Goal: Use online tool/utility

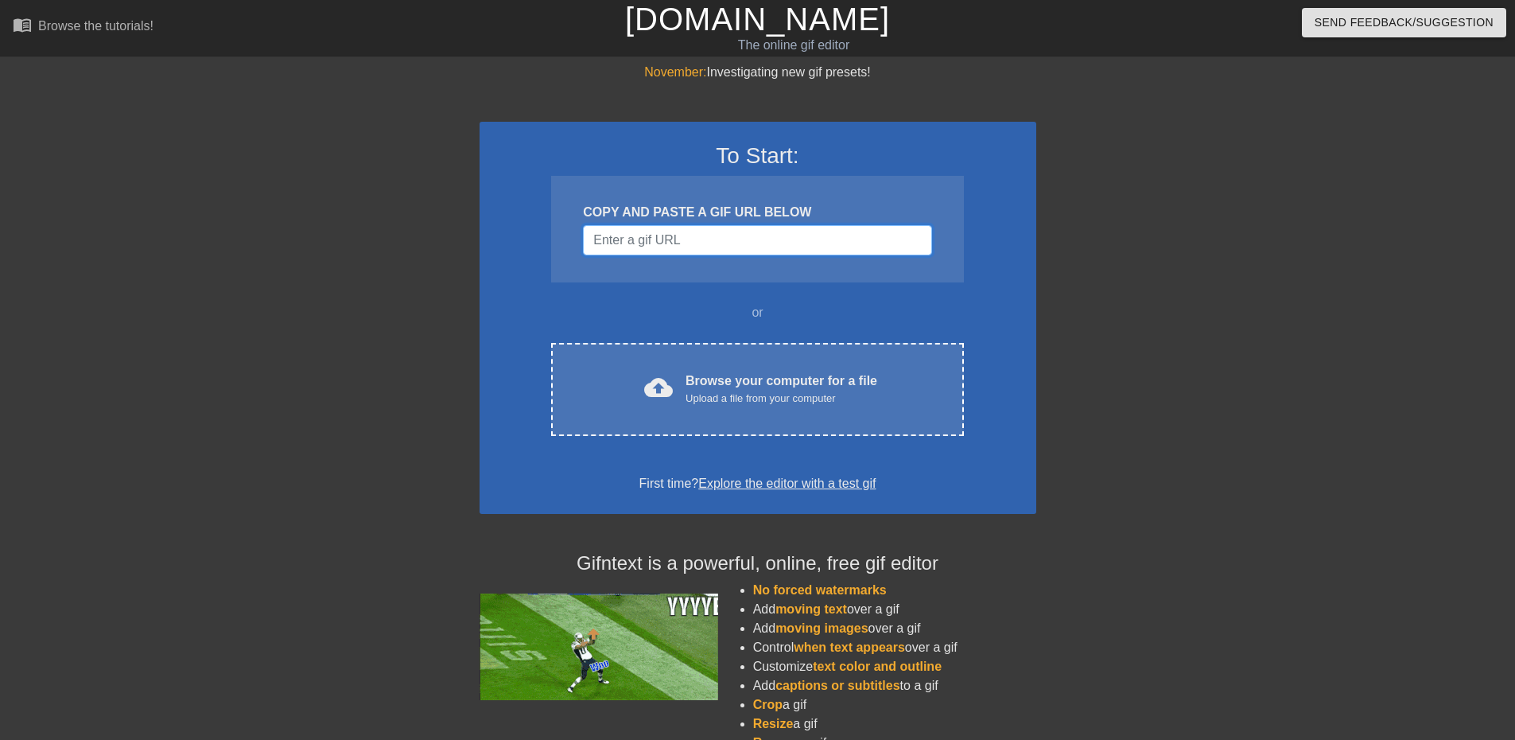
click at [764, 251] on input "Username" at bounding box center [757, 240] width 348 height 30
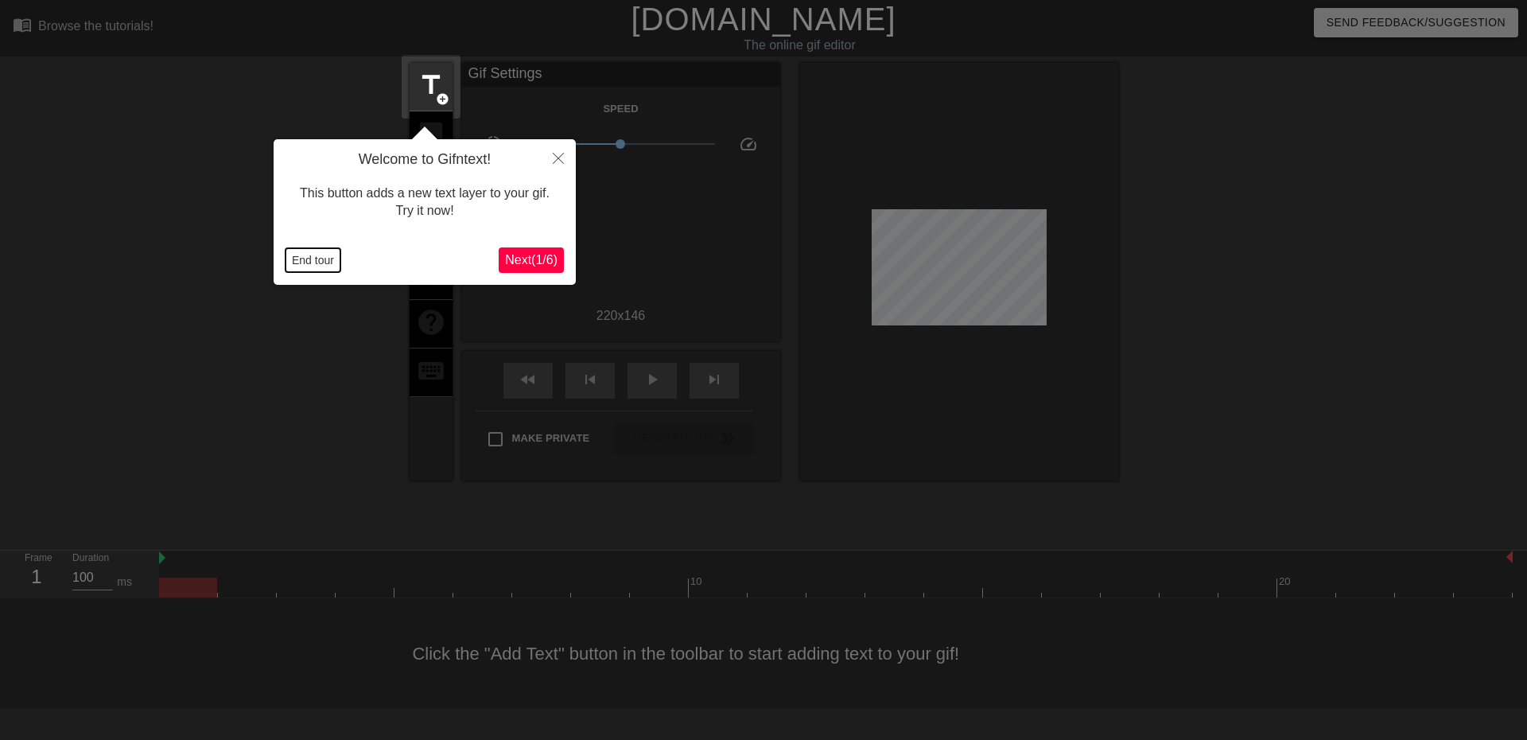
click at [302, 258] on button "End tour" at bounding box center [313, 260] width 55 height 24
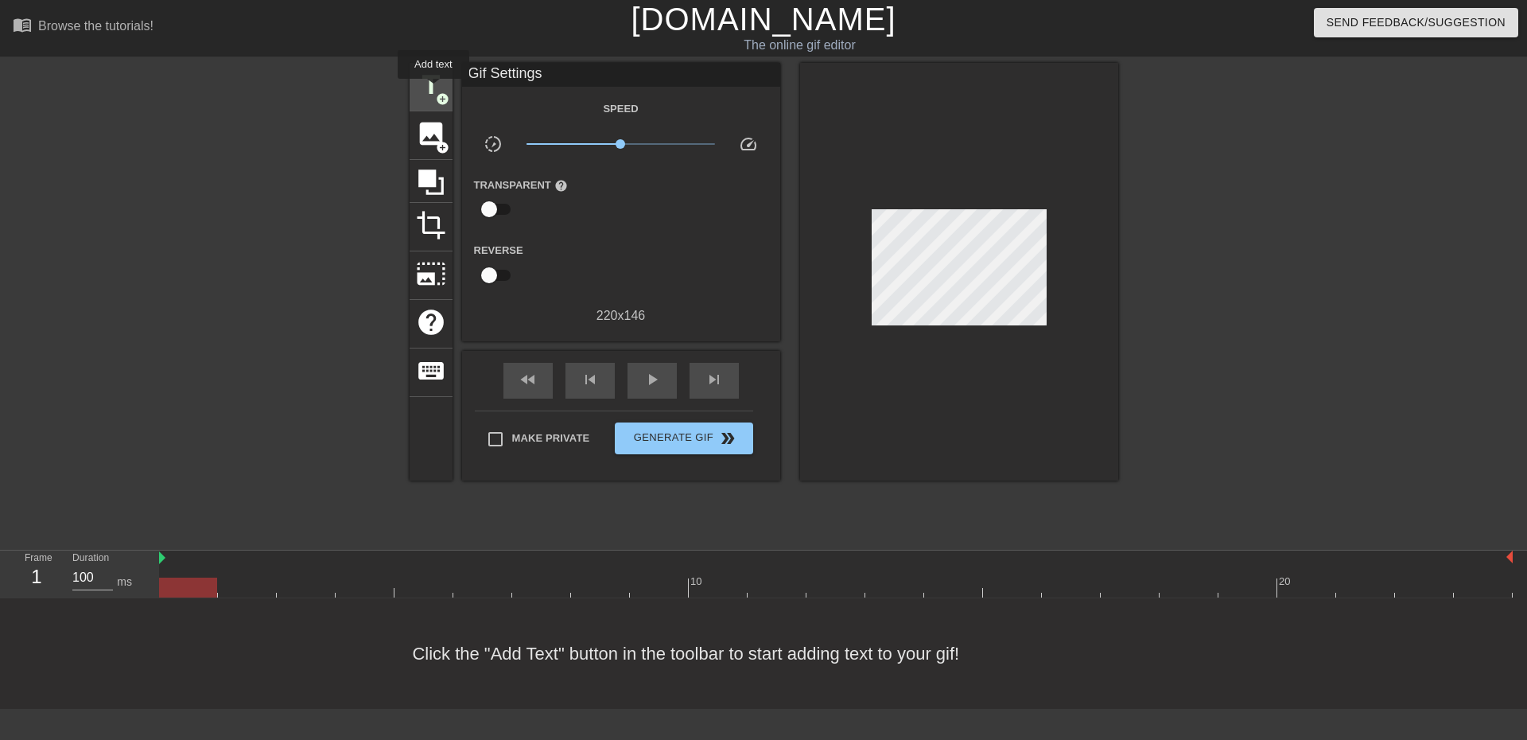
click at [433, 90] on span "title" at bounding box center [431, 85] width 30 height 30
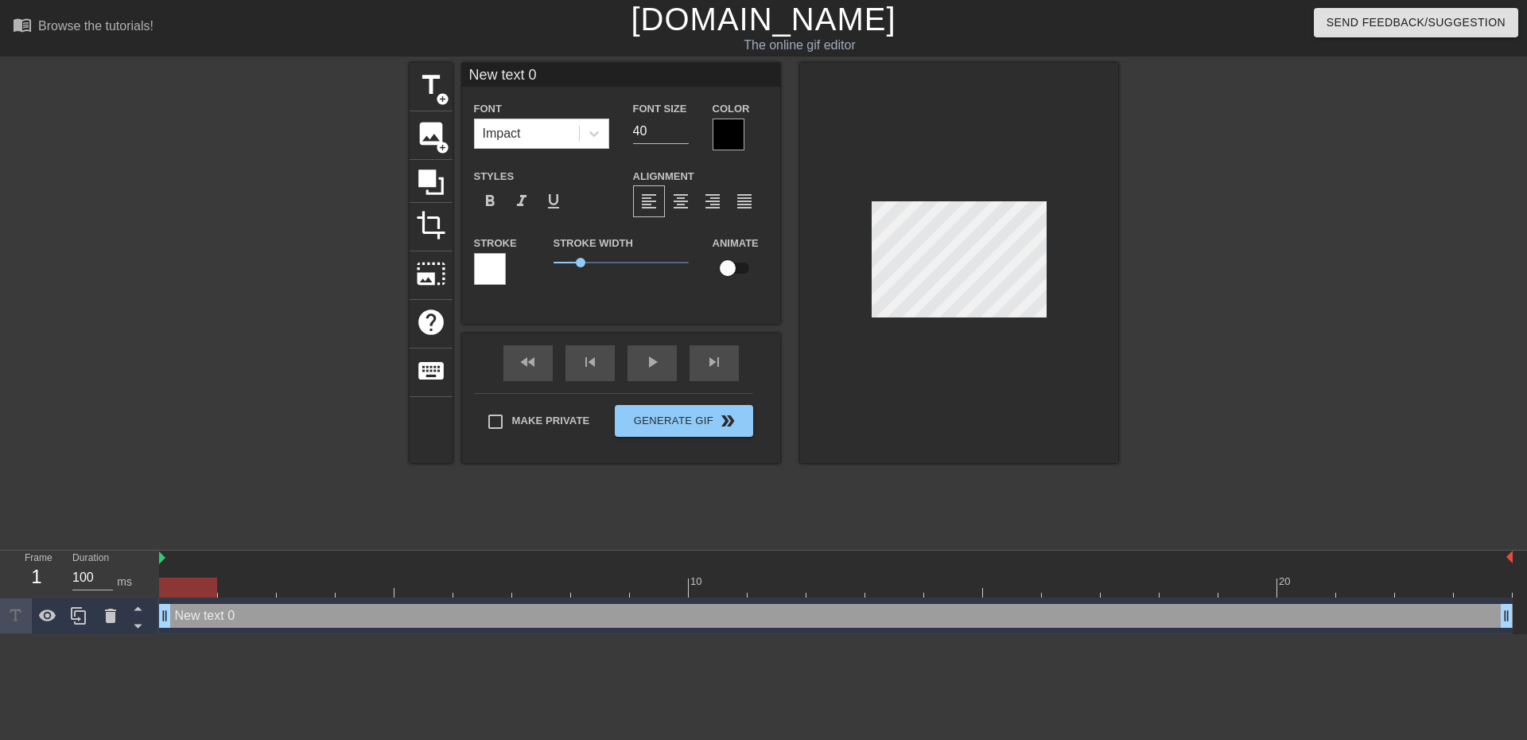
scroll to position [2, 5]
click at [845, 255] on div at bounding box center [959, 263] width 318 height 400
type input "M"
type textarea "M"
type input "MM"
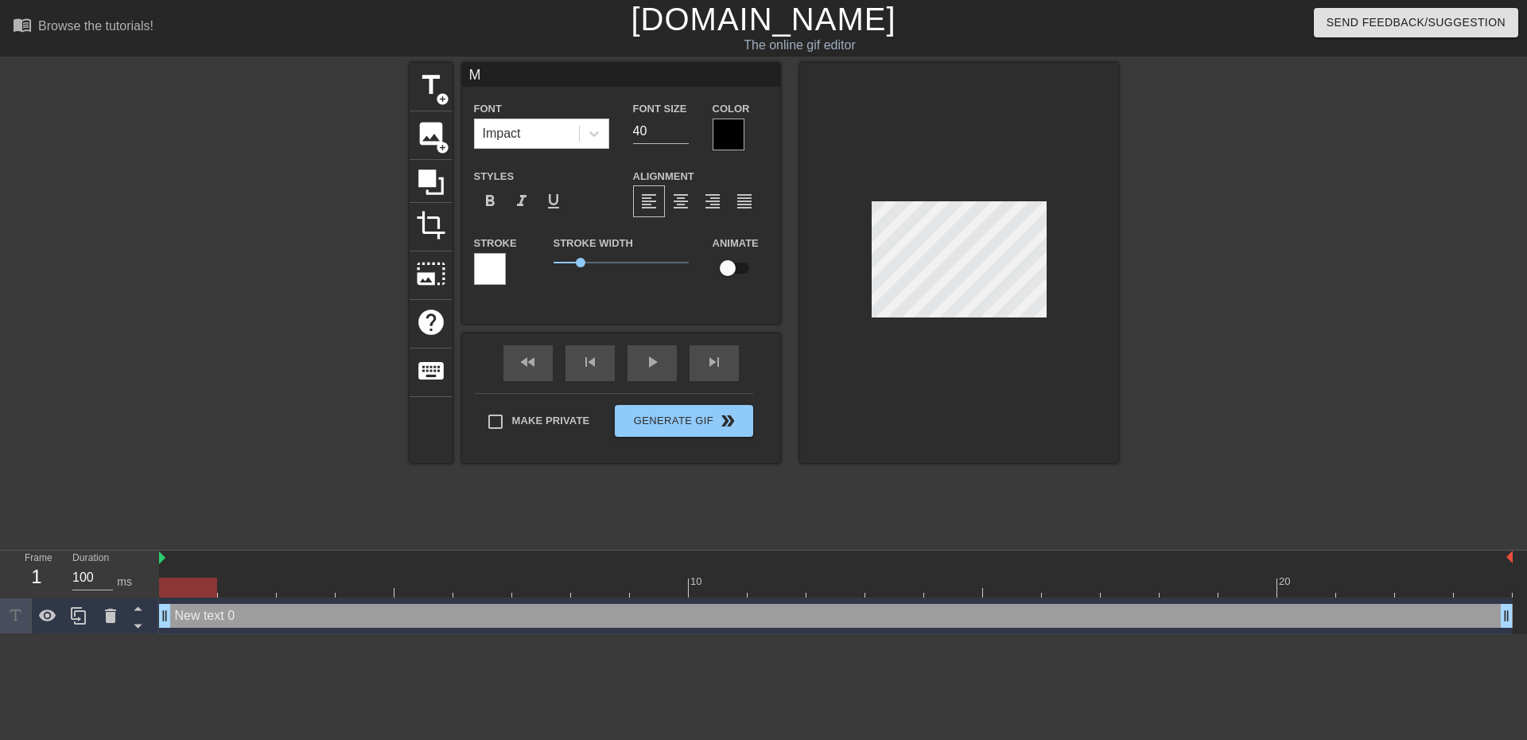
type textarea "MM"
type input "MM"
type textarea "MM"
type input "MM i"
type textarea "MM i"
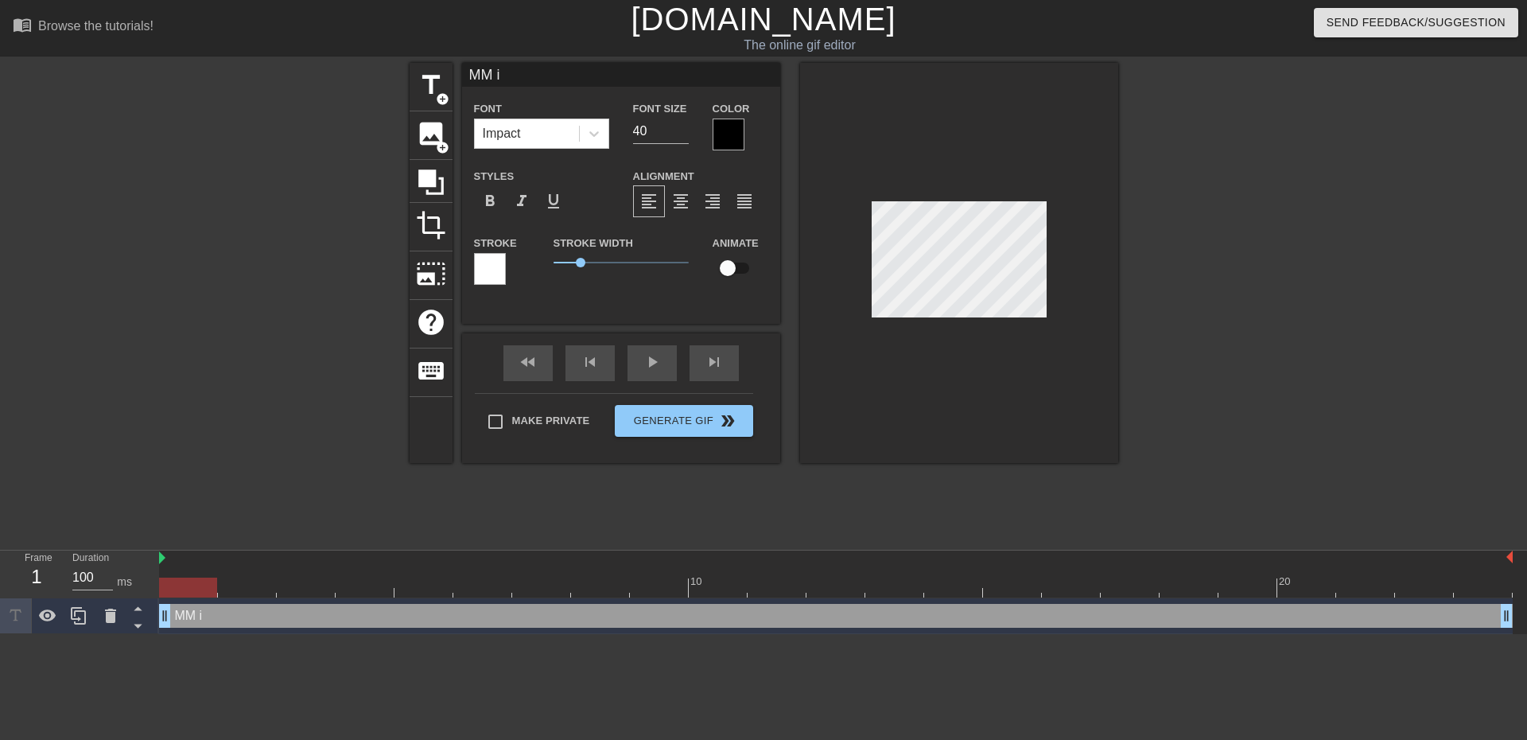
type input "MM in"
type textarea "MM in"
type input "MM in"
type textarea "MM in"
type input "MM in C"
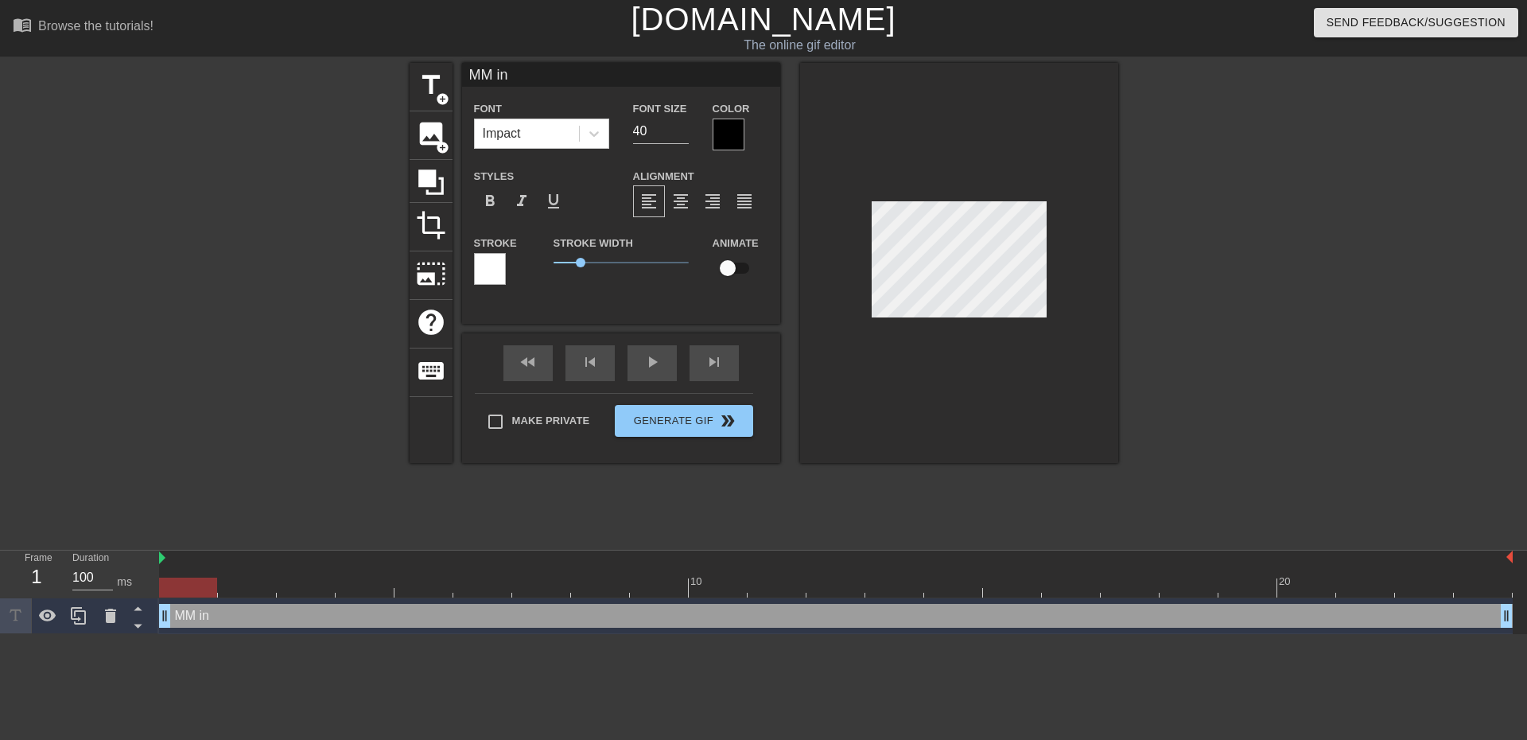
type textarea "MM in C"
type input "MM in CR"
type textarea "MM in CR"
click at [646, 360] on div "fast_rewind skip_previous play_arrow skip_next" at bounding box center [621, 363] width 259 height 60
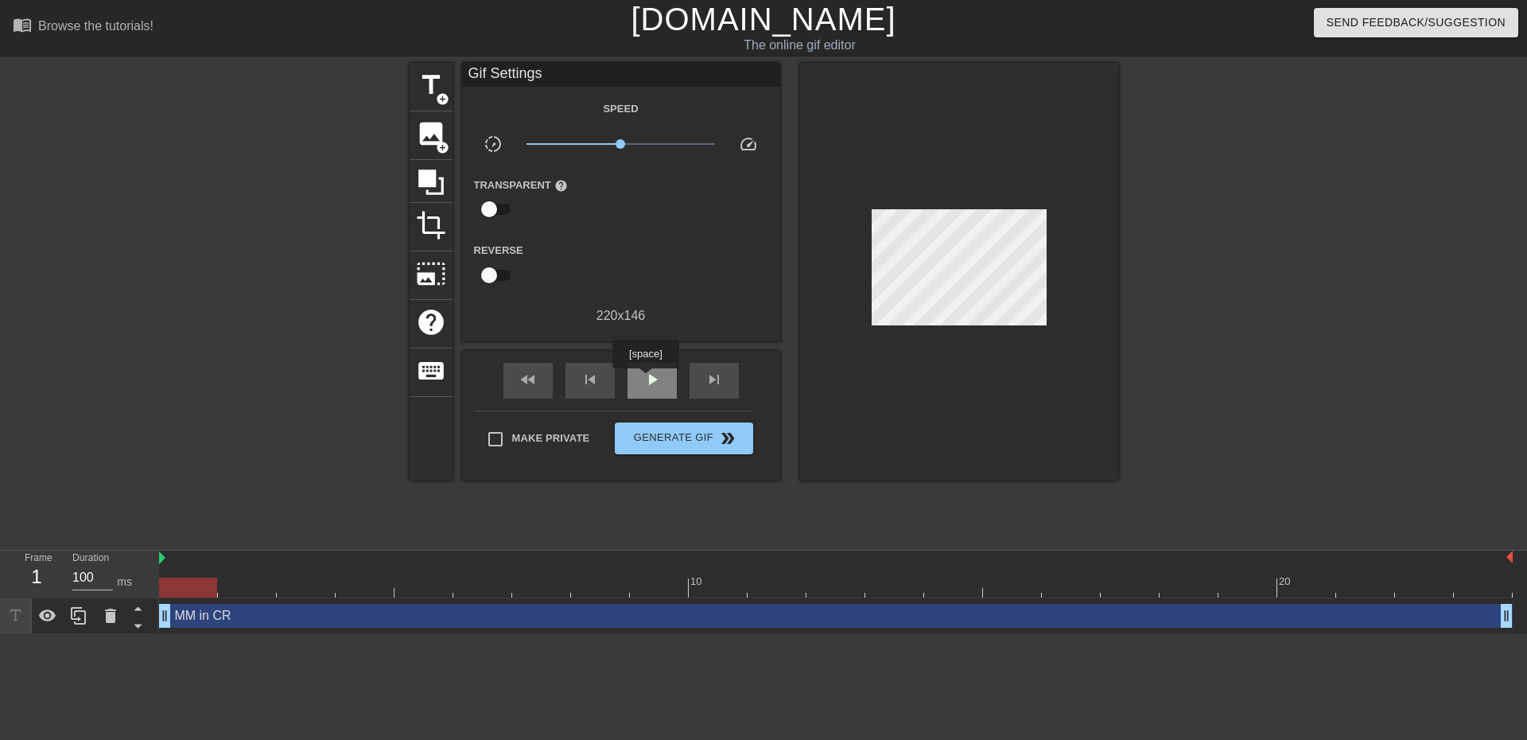
click at [645, 379] on span "play_arrow" at bounding box center [652, 379] width 19 height 19
click at [645, 379] on span "pause" at bounding box center [652, 379] width 19 height 19
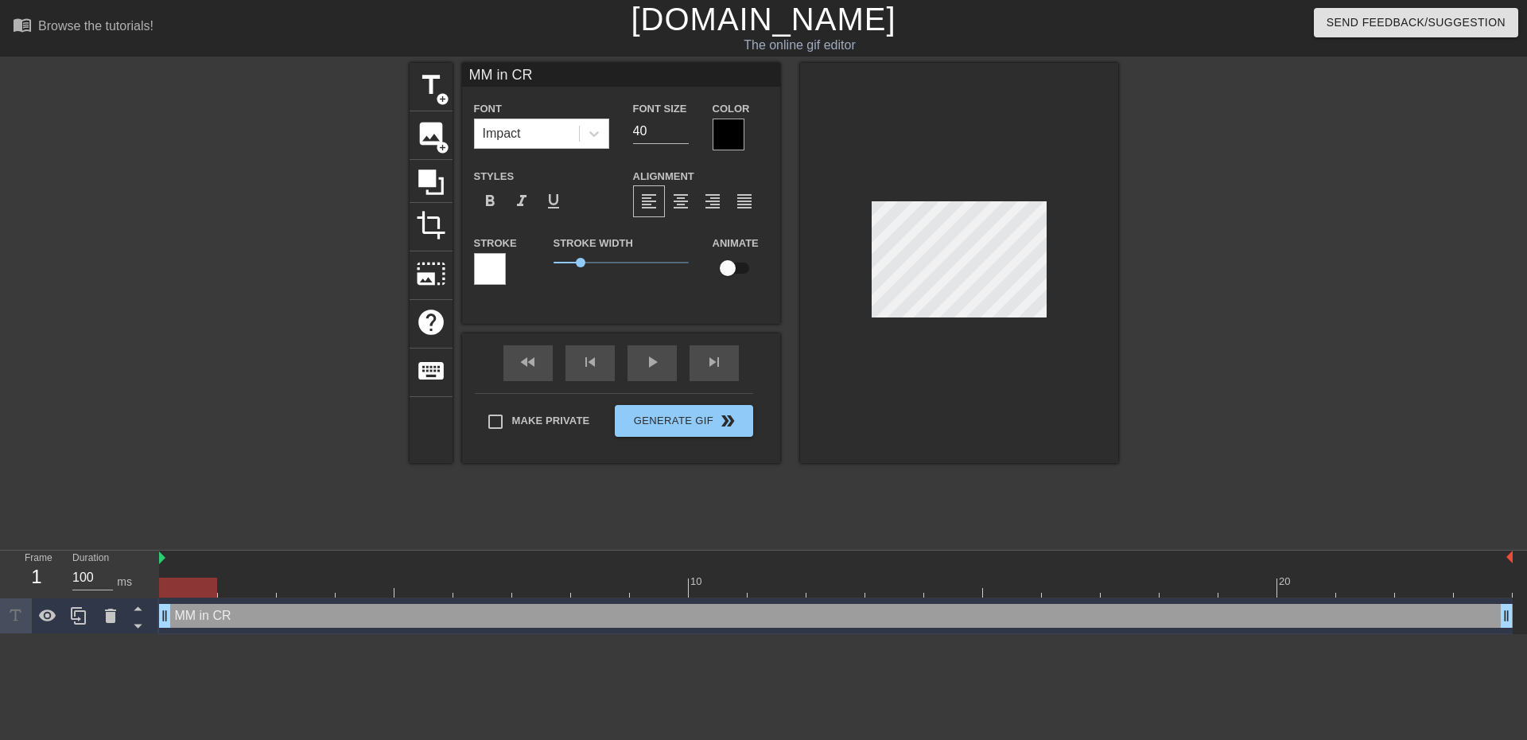
drag, startPoint x: 737, startPoint y: 267, endPoint x: 746, endPoint y: 266, distance: 8.8
click at [737, 267] on input "checkbox" at bounding box center [727, 268] width 91 height 30
checkbox input "true"
click at [999, 406] on div at bounding box center [959, 263] width 318 height 400
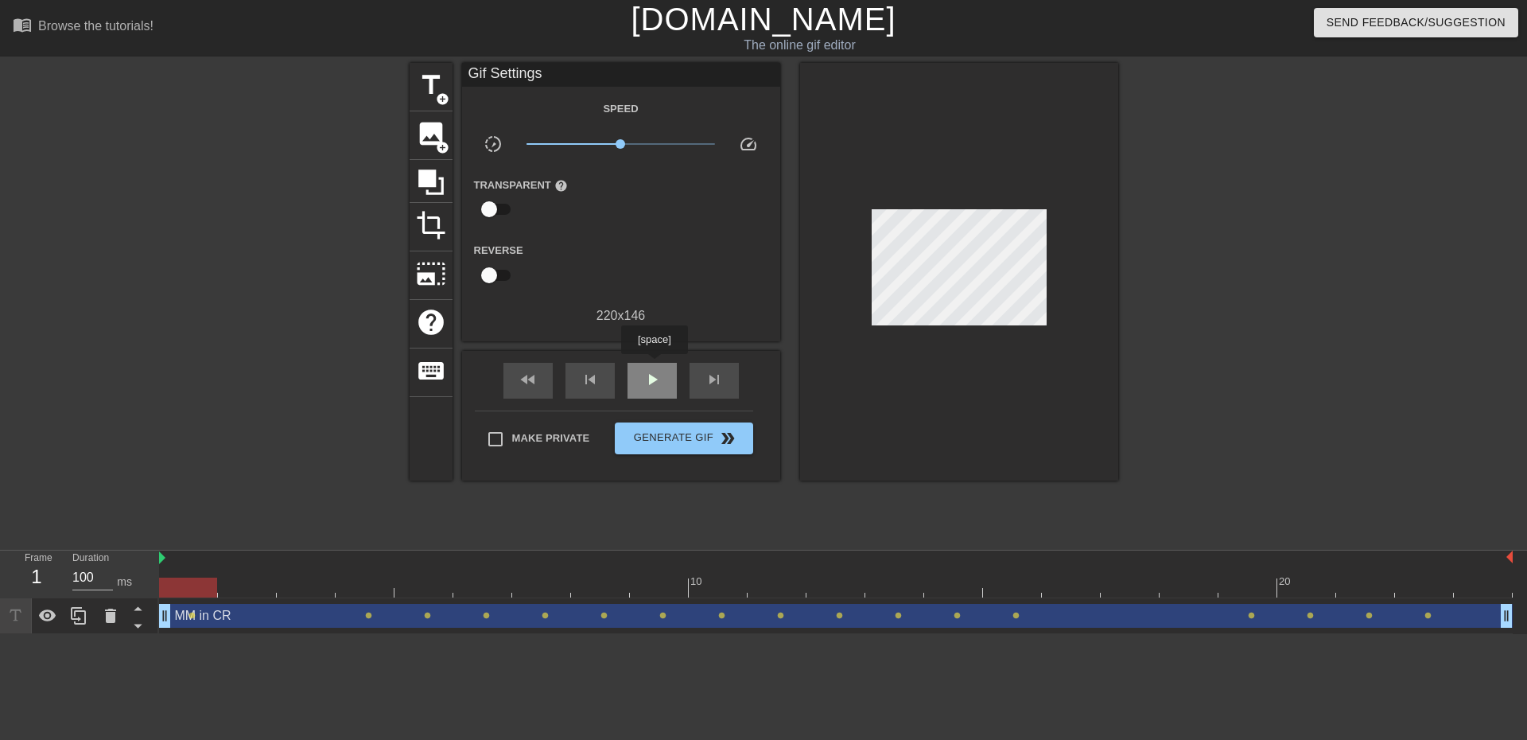
click at [654, 365] on div "play_arrow" at bounding box center [652, 381] width 49 height 36
click at [663, 376] on div "pause" at bounding box center [652, 381] width 49 height 36
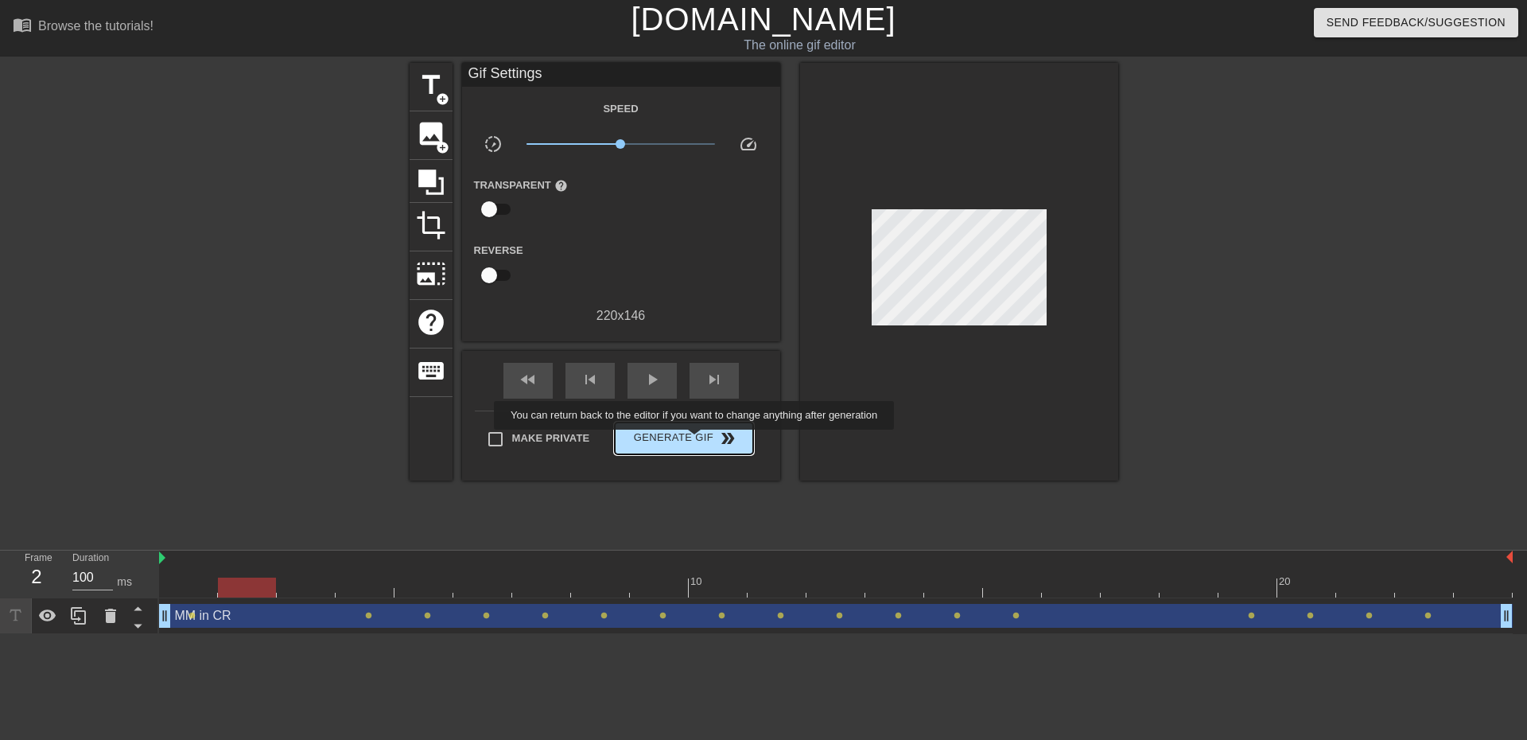
click at [696, 441] on span "Generate Gif double_arrow" at bounding box center [683, 438] width 125 height 19
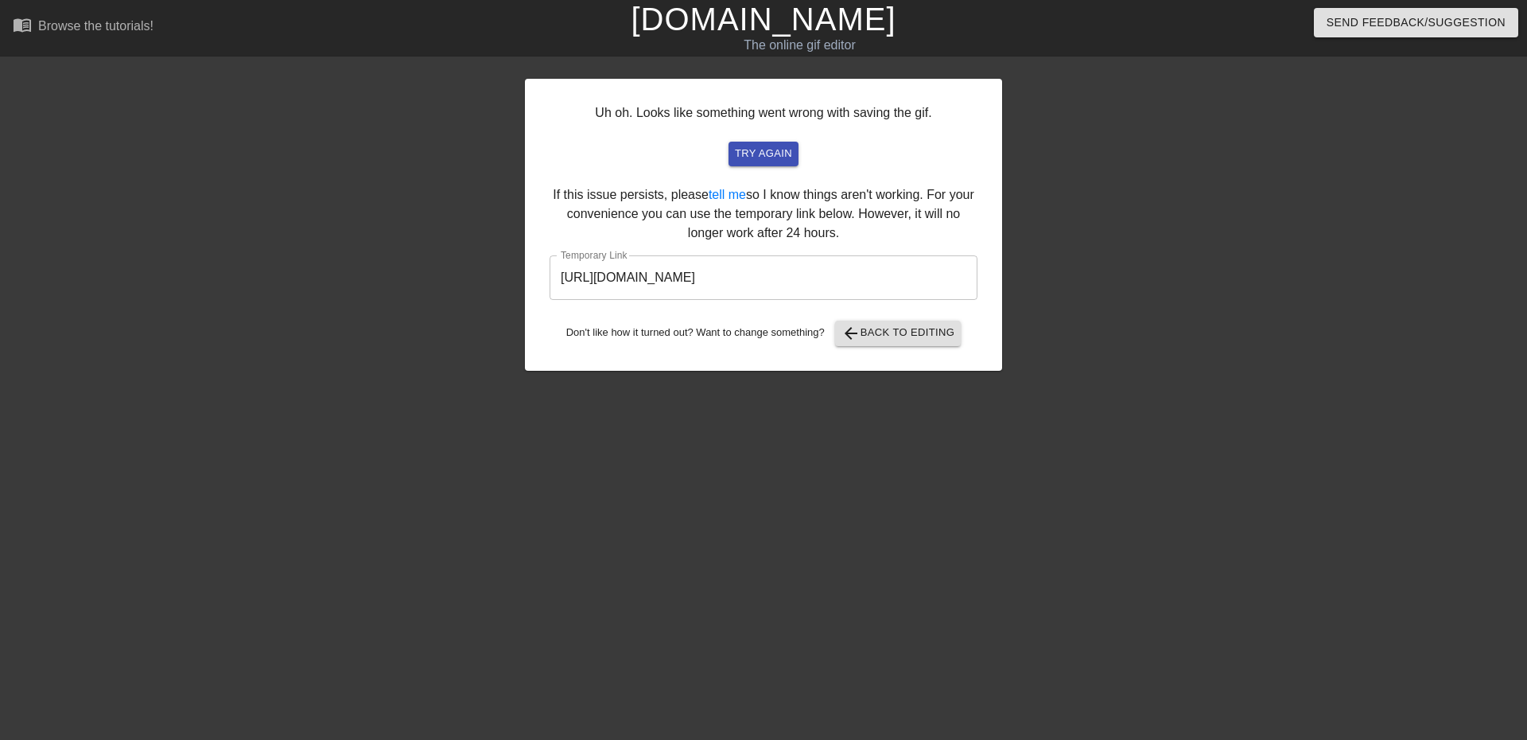
click at [907, 276] on input "[URL][DOMAIN_NAME]" at bounding box center [764, 277] width 428 height 45
drag, startPoint x: 923, startPoint y: 274, endPoint x: 550, endPoint y: 292, distance: 373.4
click at [550, 292] on input "[URL][DOMAIN_NAME]" at bounding box center [764, 277] width 428 height 45
